Goal: Navigation & Orientation: Find specific page/section

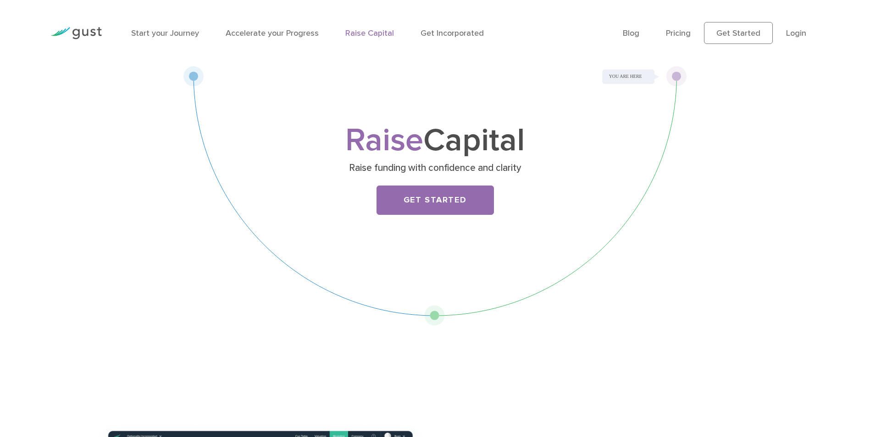
click at [194, 76] on div "Raise Capital Raise funding with confidence and clarity Get Started" at bounding box center [434, 196] width 503 height 260
click at [157, 32] on link "Start your Journey" at bounding box center [165, 33] width 68 height 10
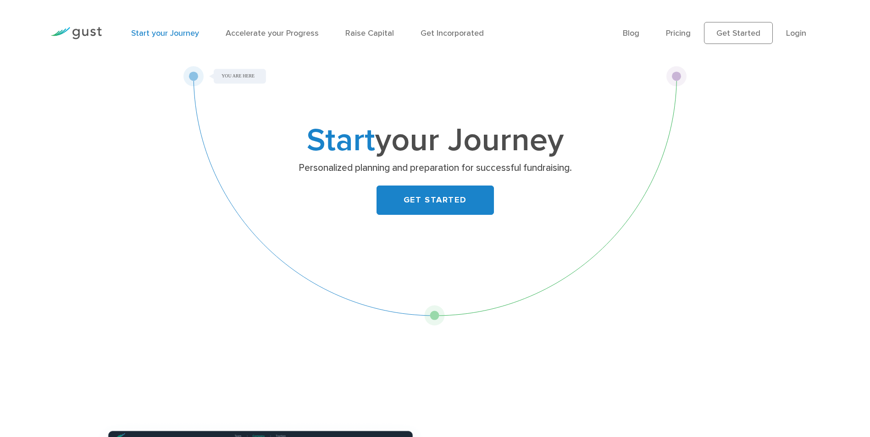
click at [284, 32] on link "Accelerate your Progress" at bounding box center [272, 33] width 93 height 10
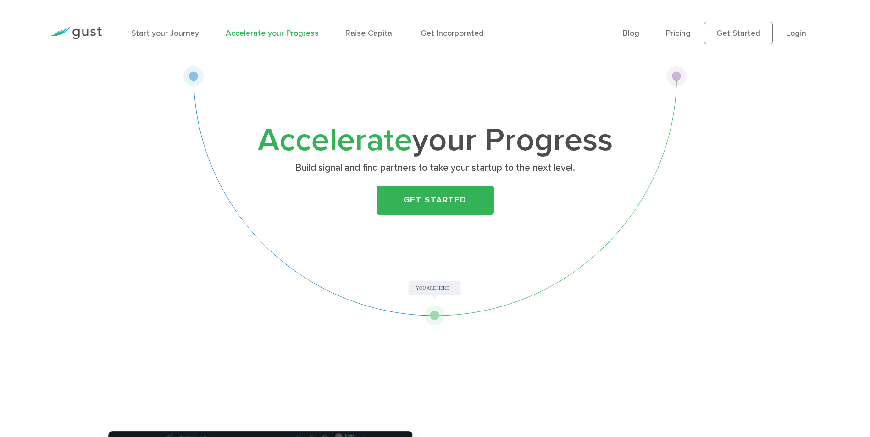
click at [358, 39] on li "Raise Capital" at bounding box center [369, 33] width 49 height 12
click at [362, 37] on link "Raise Capital" at bounding box center [369, 33] width 49 height 10
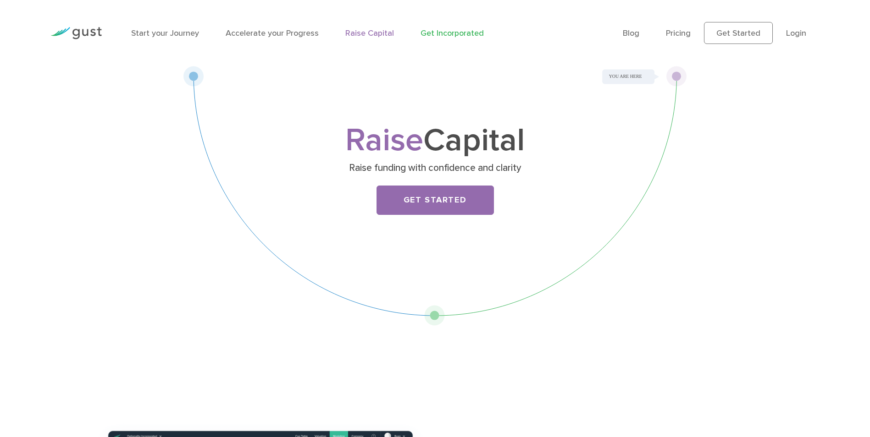
click at [466, 35] on link "Get Incorporated" at bounding box center [451, 33] width 63 height 10
